Goal: Find specific page/section: Find specific page/section

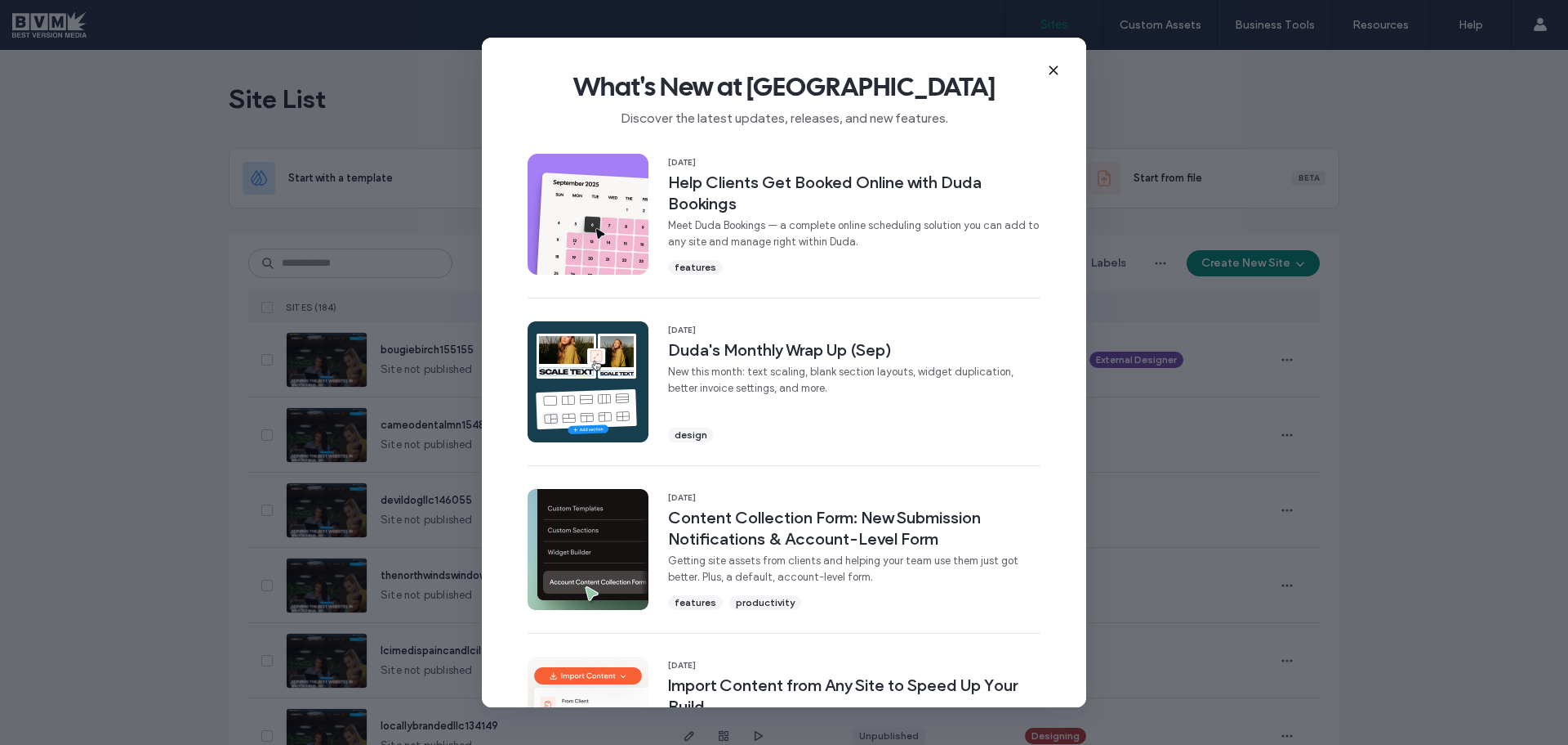
click at [1054, 66] on icon at bounding box center [1053, 71] width 13 height 13
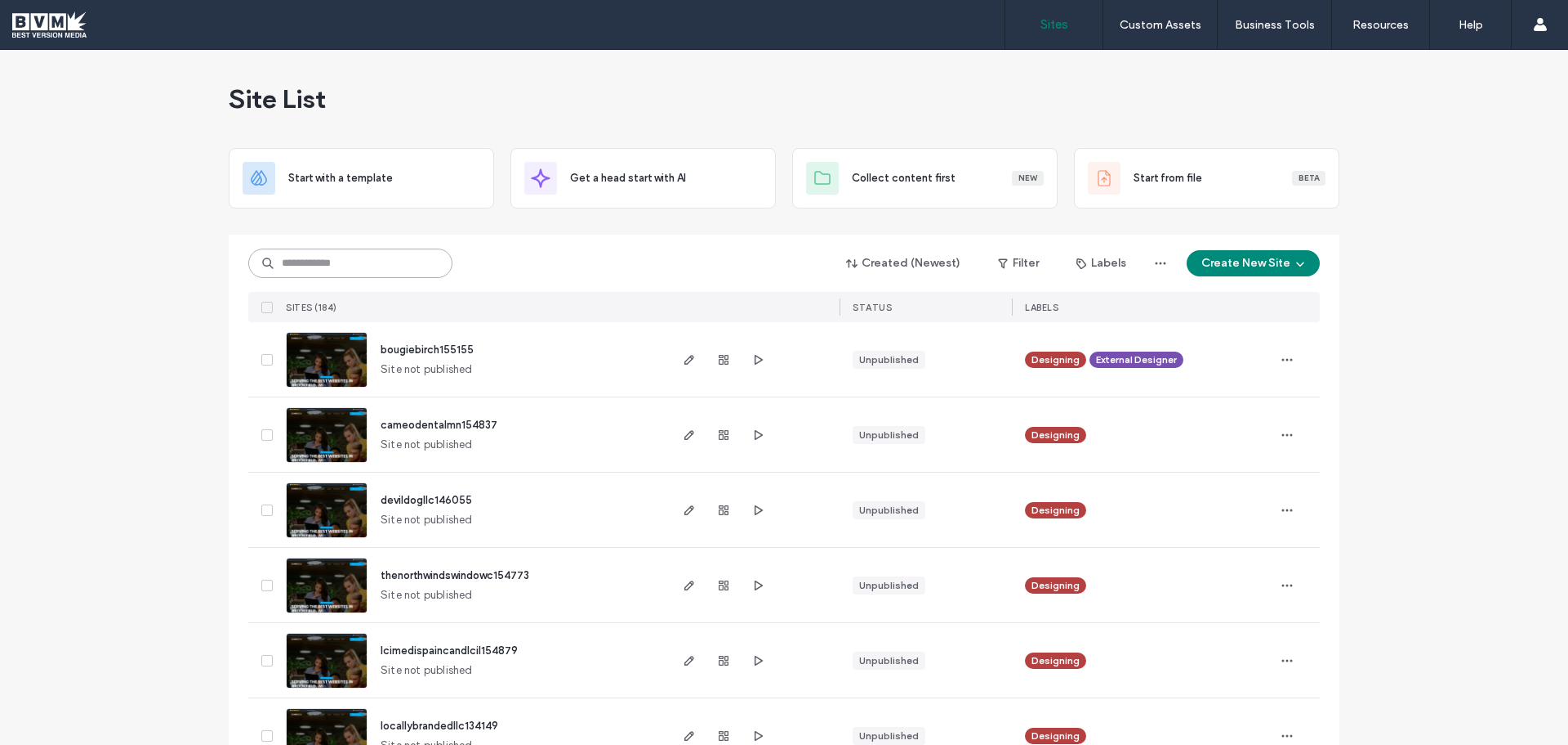
click at [376, 257] on input at bounding box center [351, 263] width 204 height 30
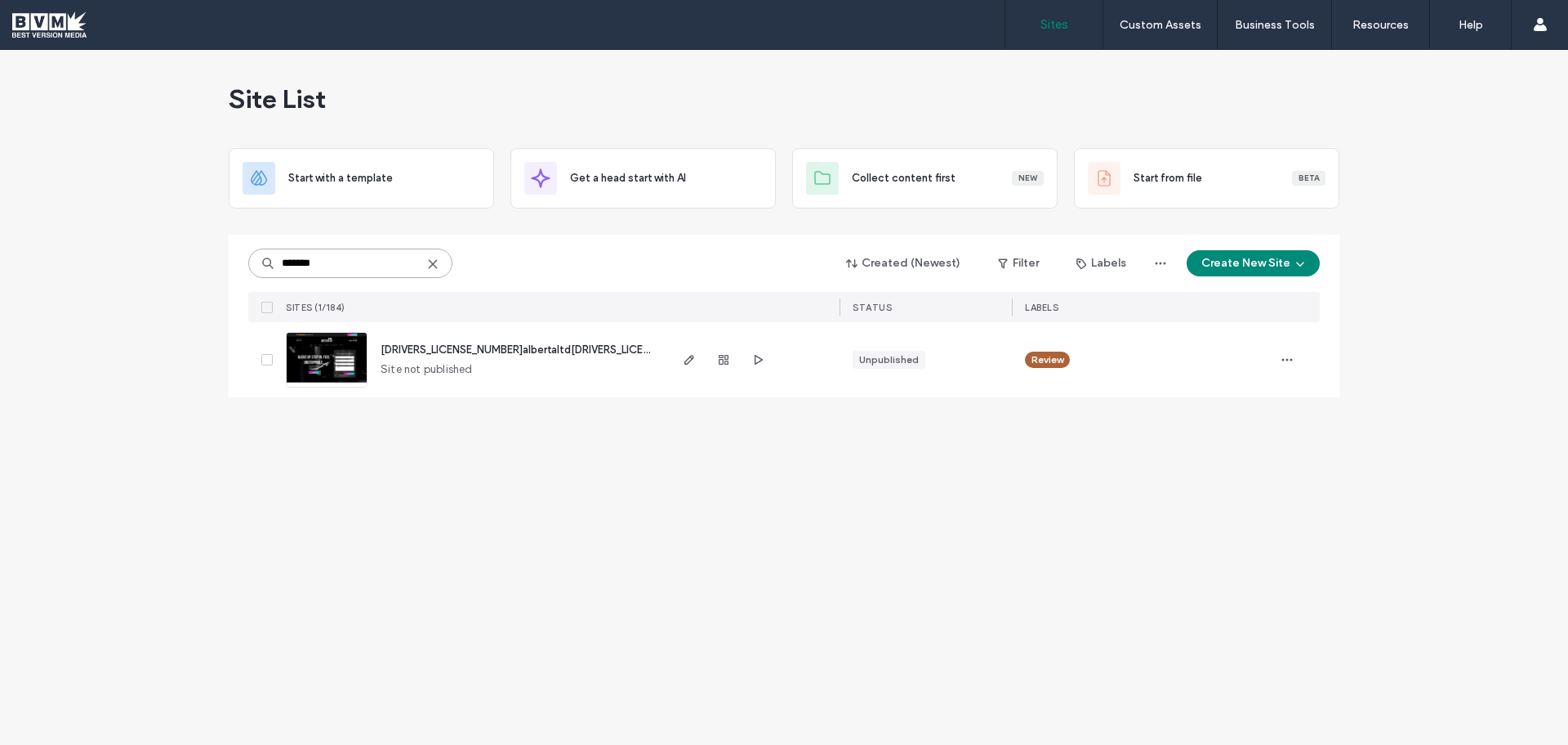
type input "*******"
click at [111, 147] on div "Site List Start with a template Get a head start with AI Collect content first …" at bounding box center [784, 397] width 1568 height 695
drag, startPoint x: 887, startPoint y: 1, endPoint x: 73, endPoint y: 21, distance: 814.2
click at [73, 21] on div at bounding box center [105, 24] width 185 height 26
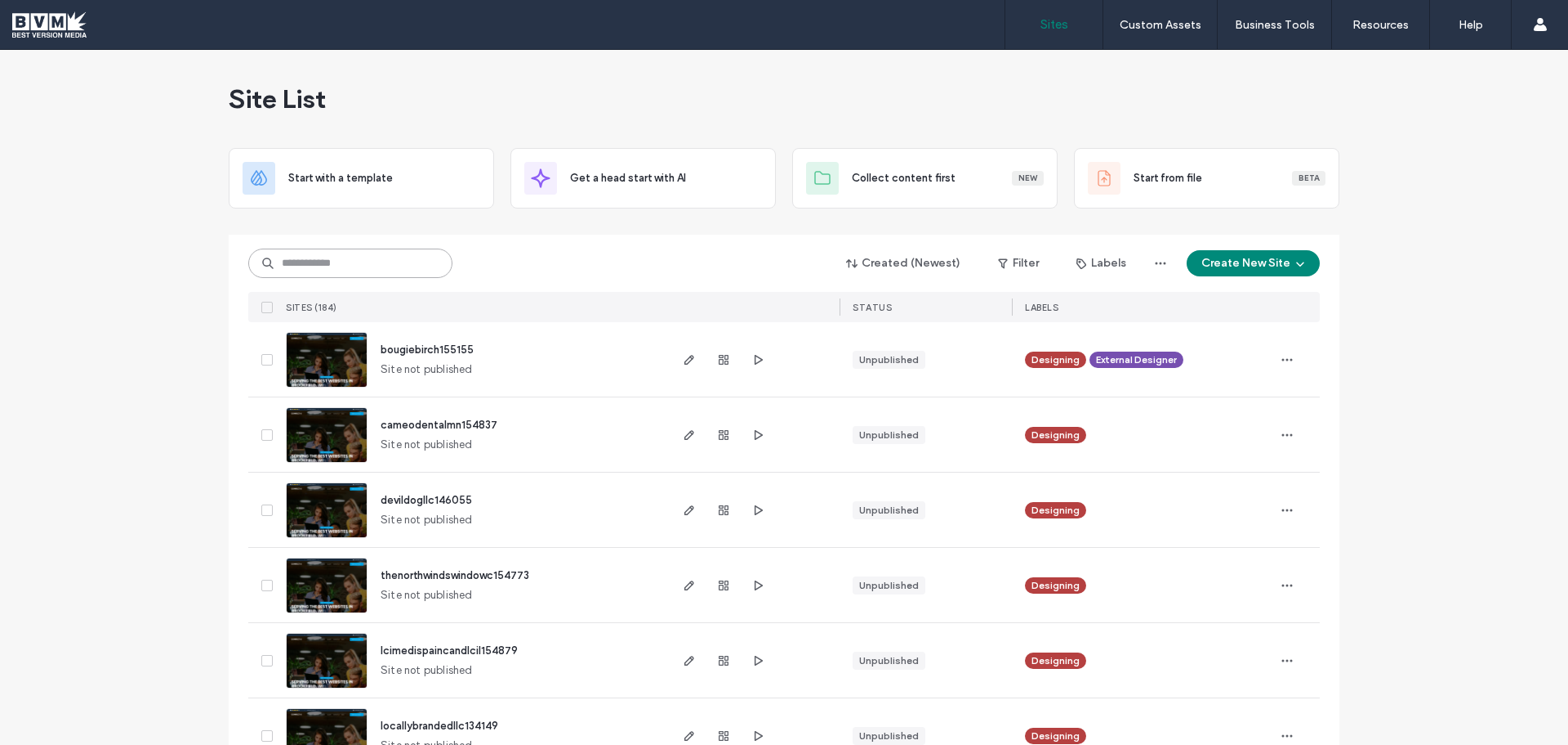
click at [342, 271] on input at bounding box center [351, 263] width 204 height 30
type input "****"
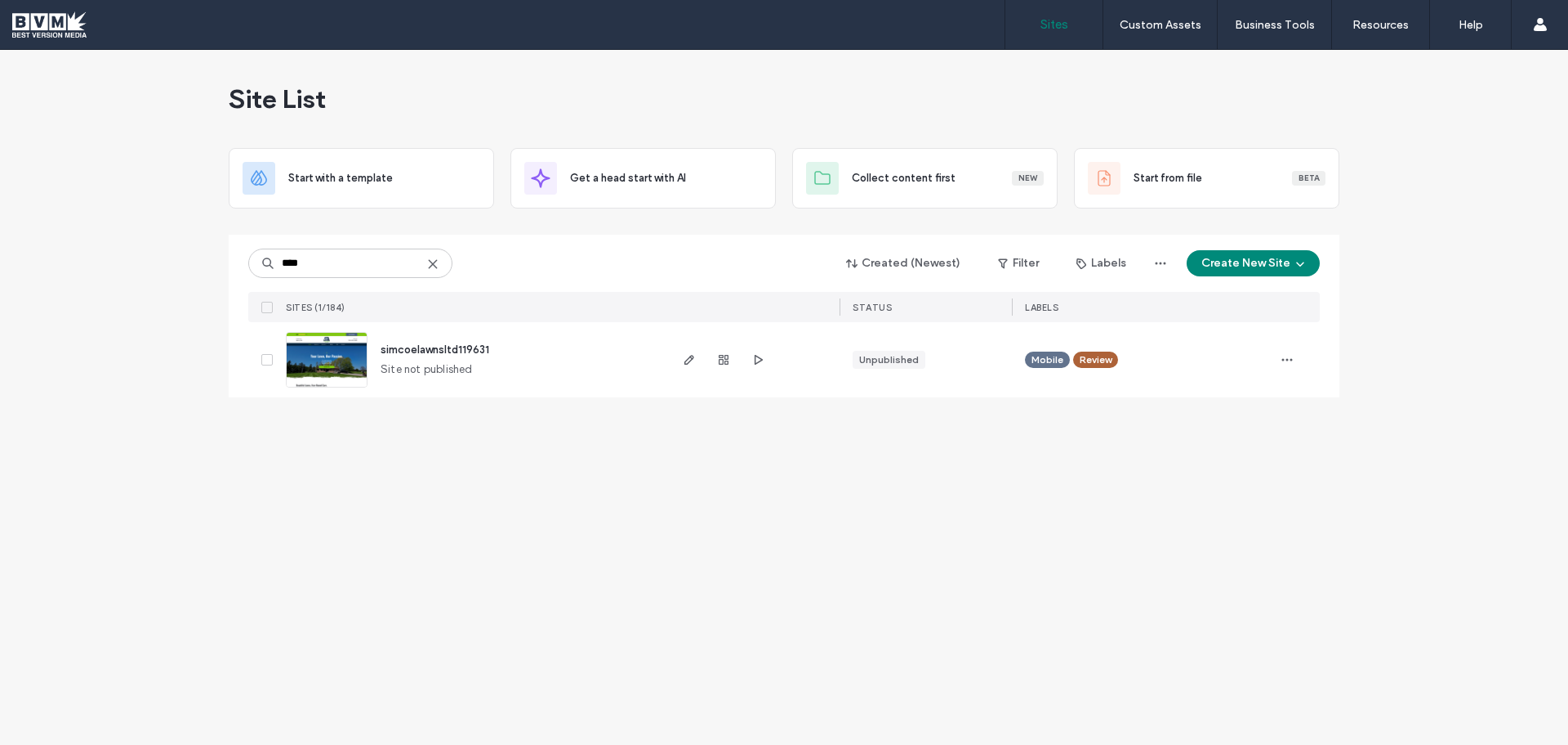
click at [402, 347] on span "simcoelawnsltd119631" at bounding box center [435, 349] width 108 height 12
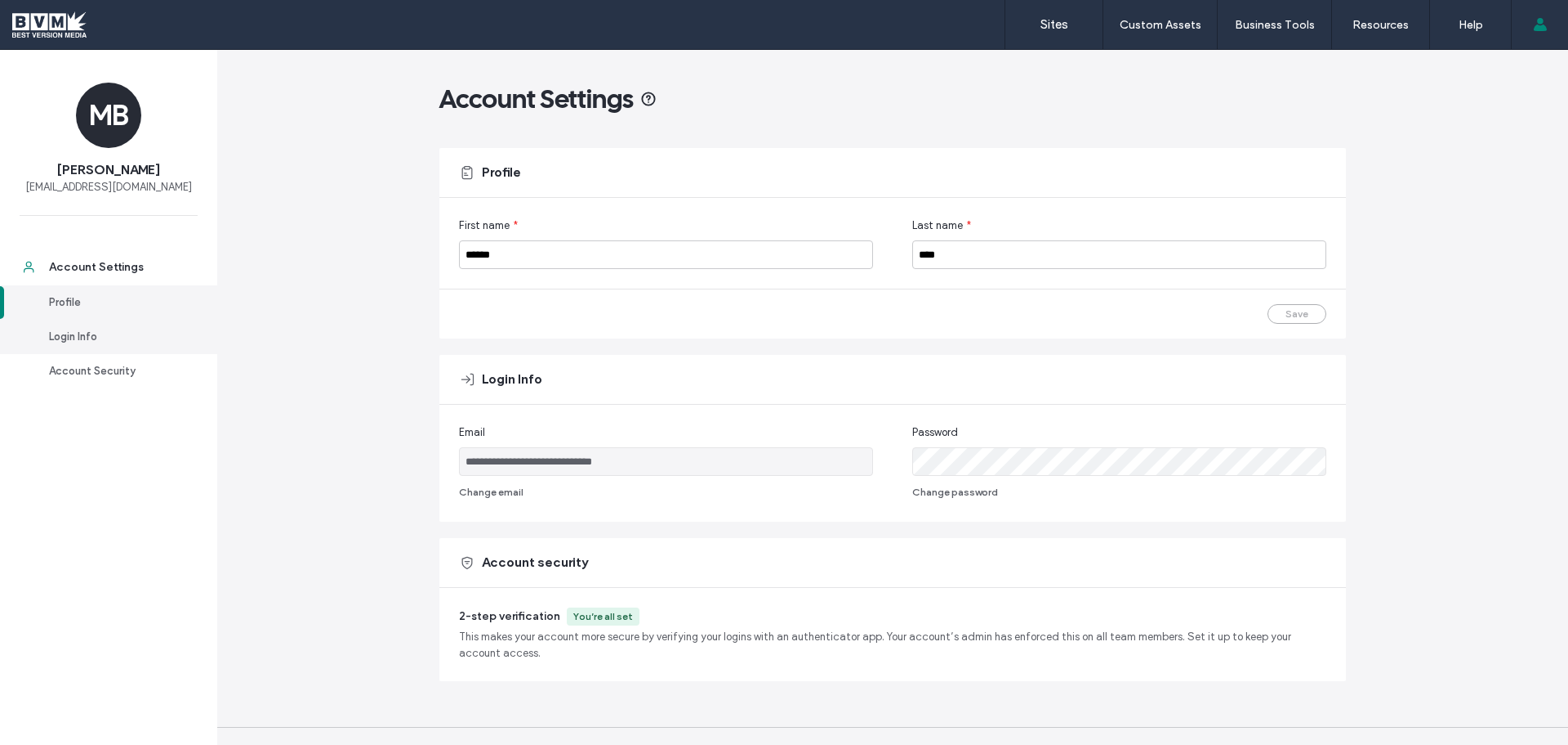
click at [88, 345] on div "Login Info" at bounding box center [116, 337] width 134 height 17
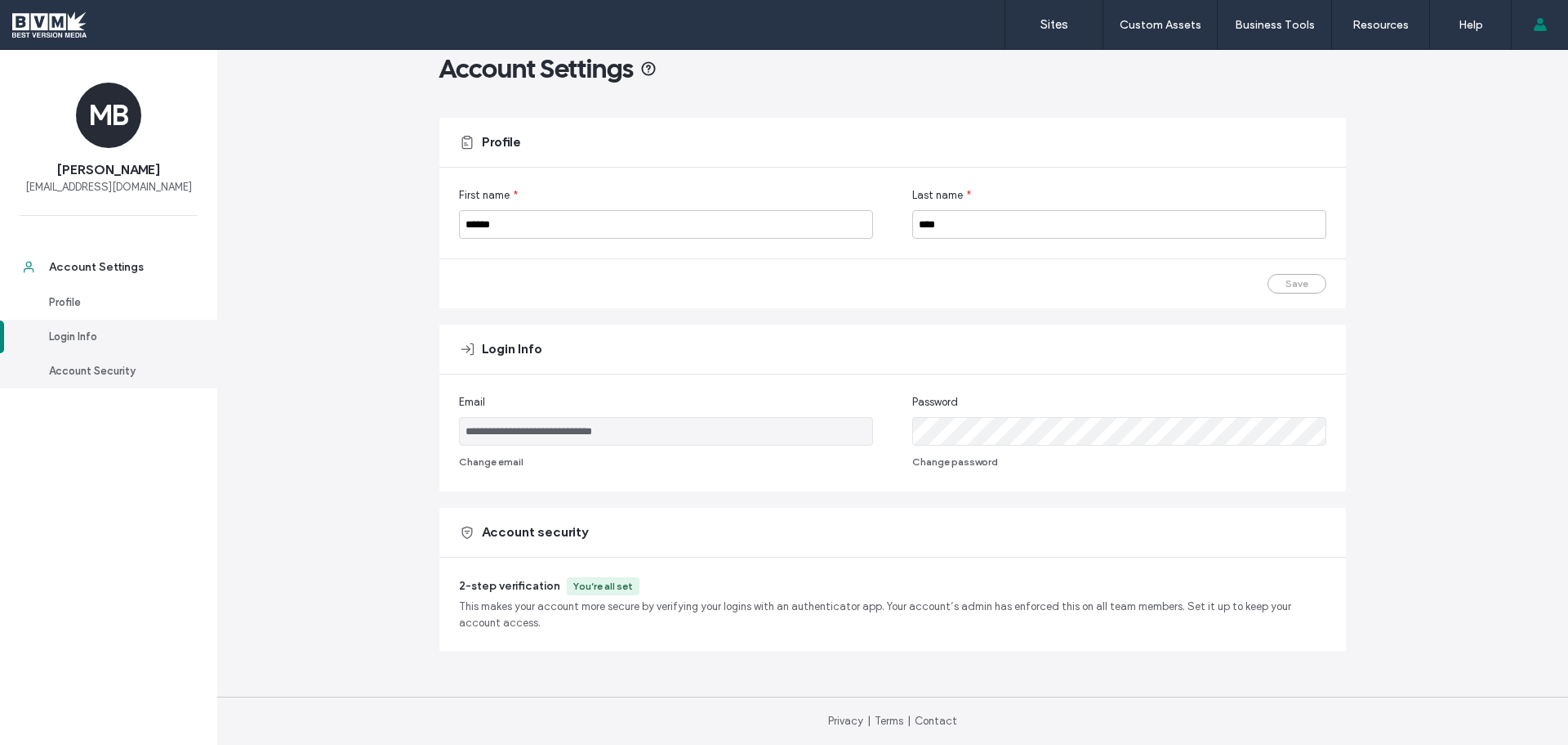
click at [88, 379] on div "Account Security" at bounding box center [116, 371] width 134 height 17
